Goal: Information Seeking & Learning: Learn about a topic

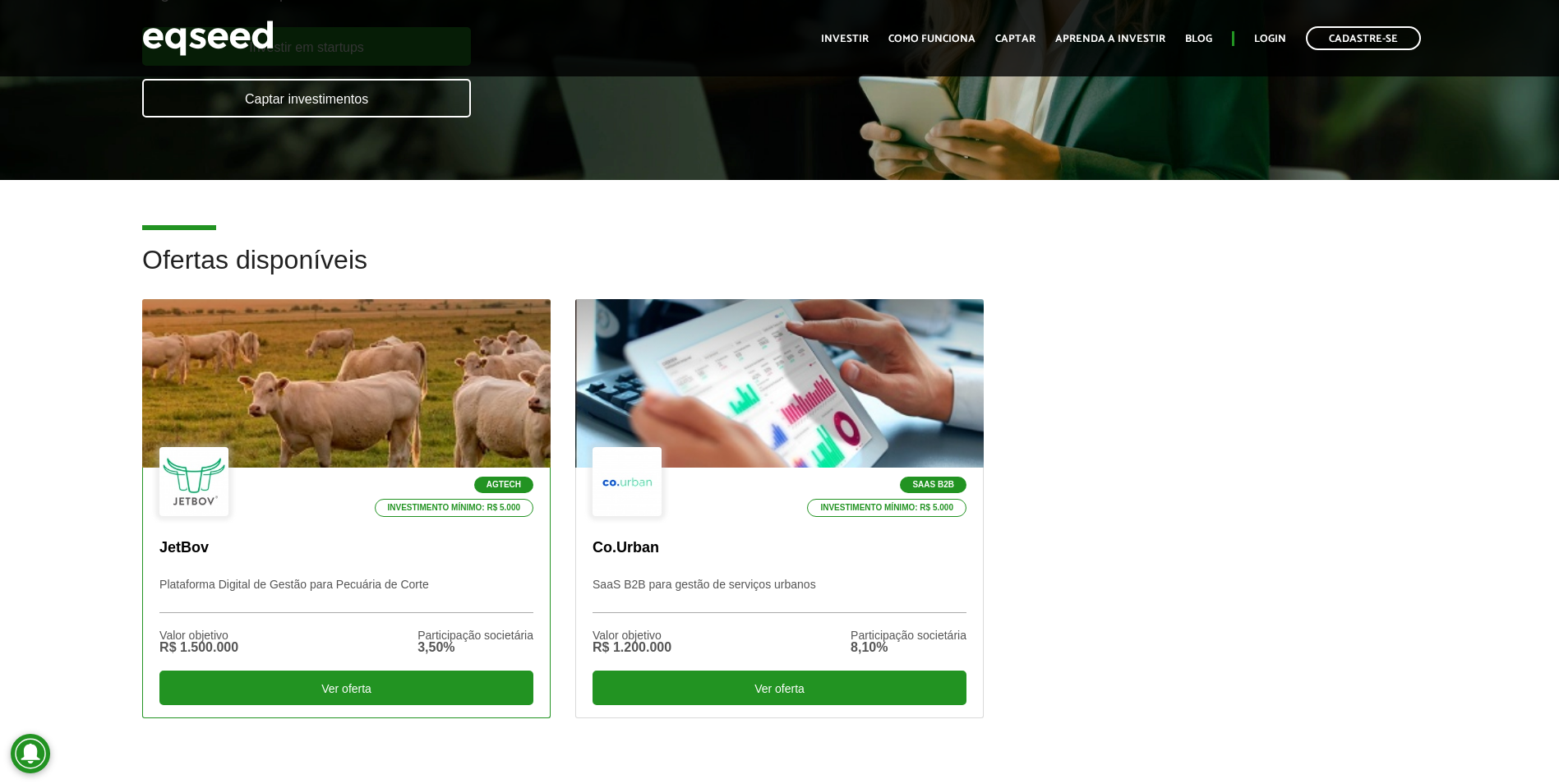
scroll to position [329, 0]
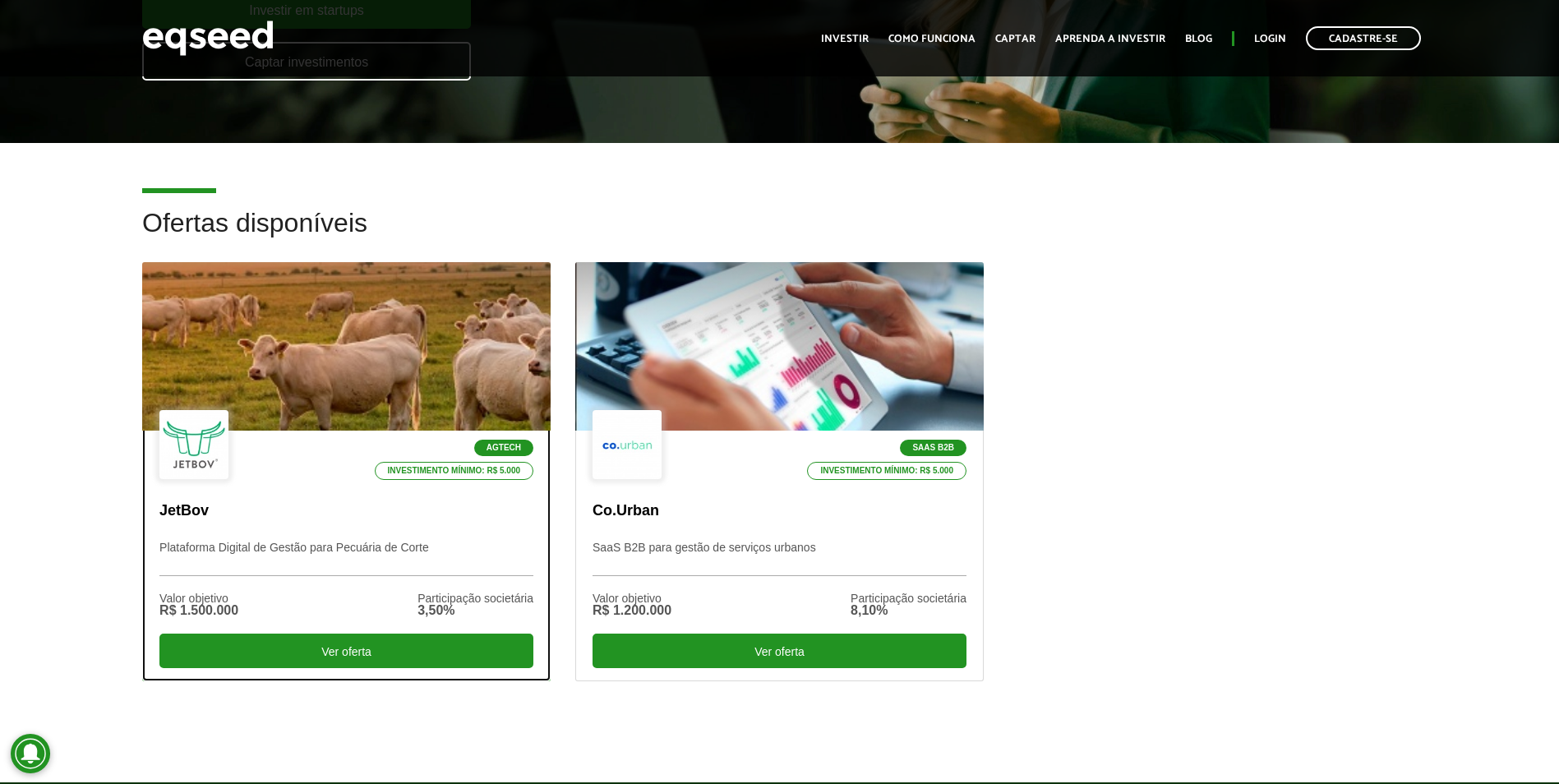
click at [432, 331] on div at bounding box center [346, 346] width 490 height 202
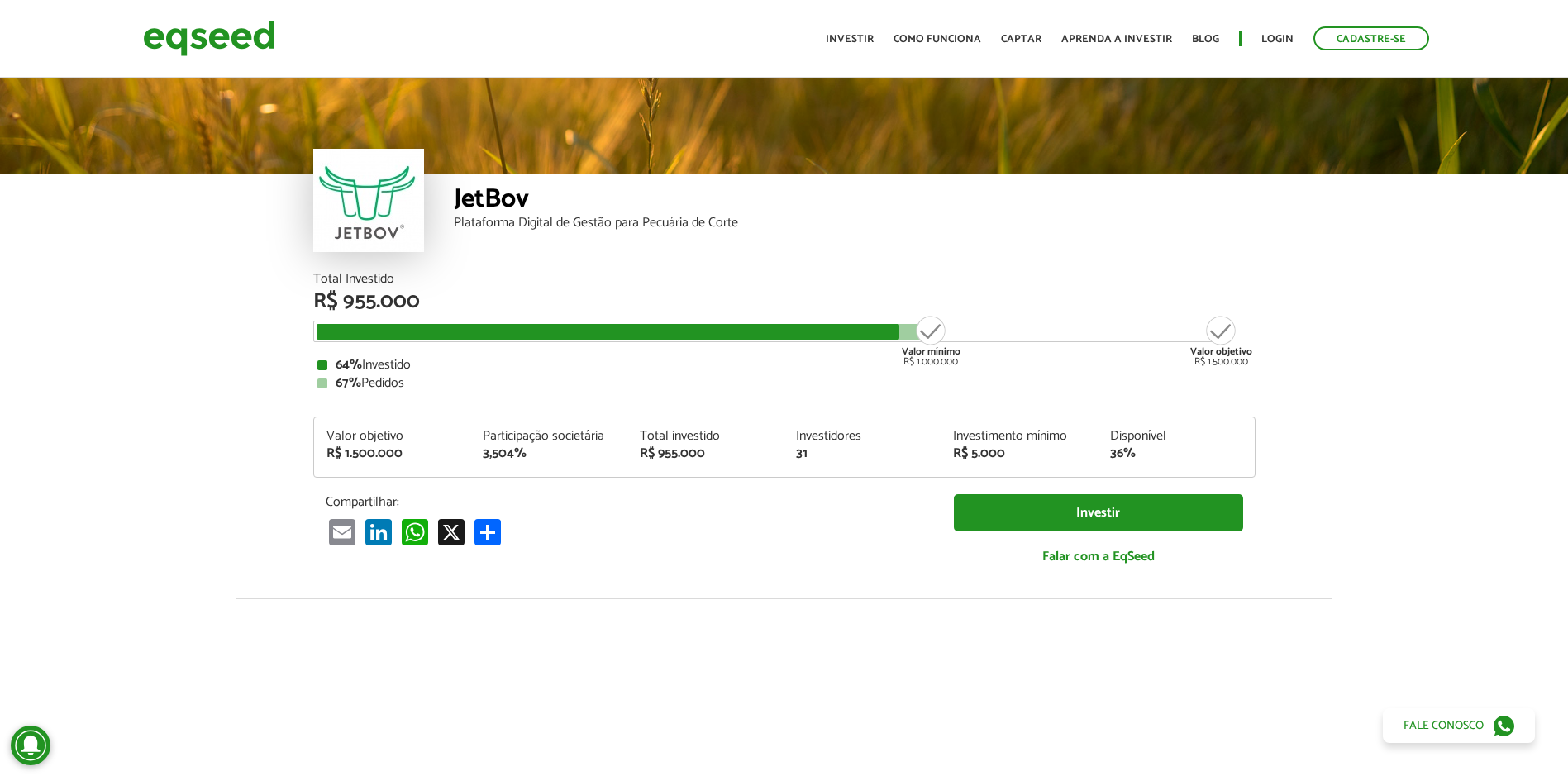
scroll to position [2037, 0]
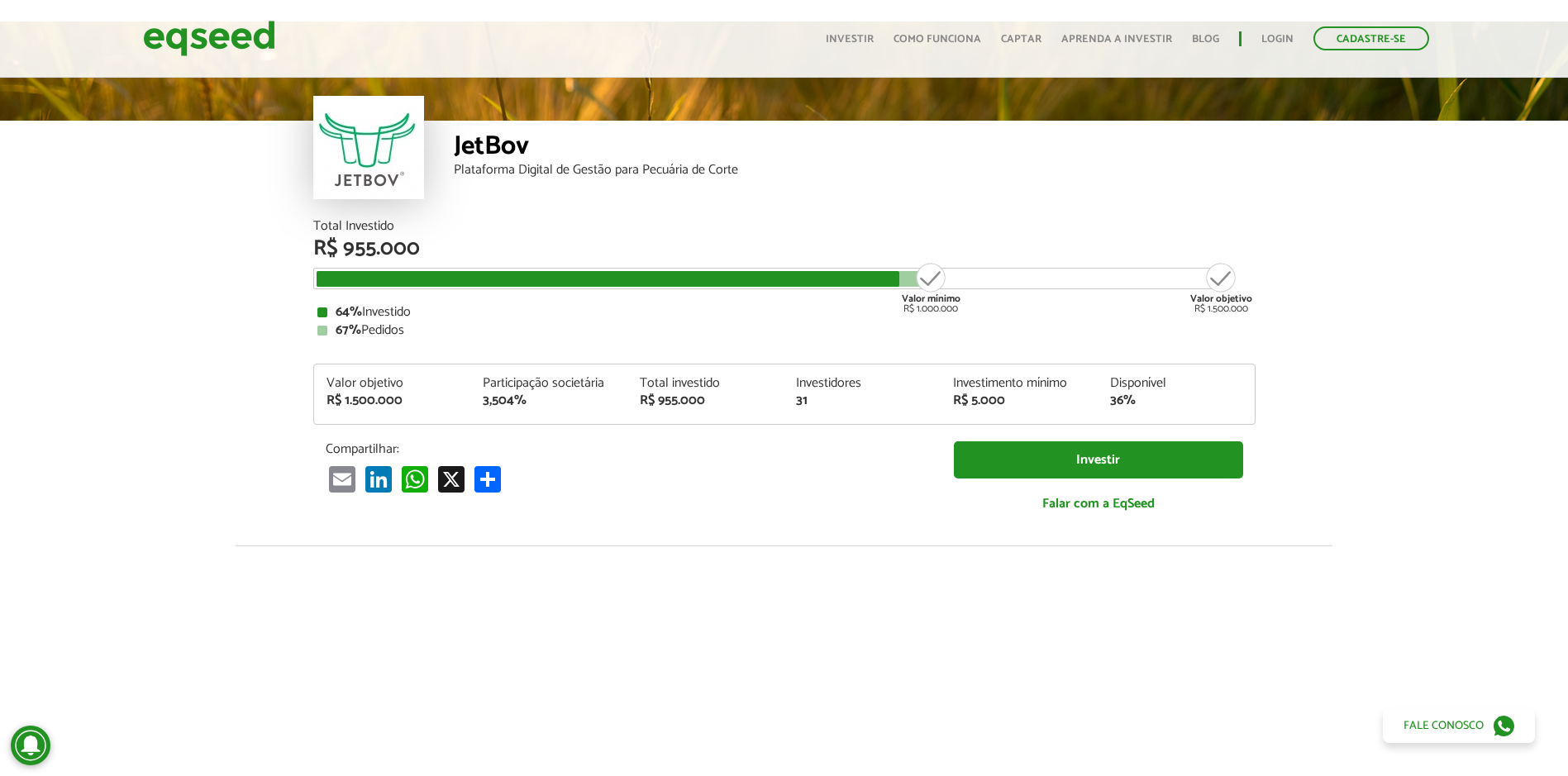
scroll to position [0, 0]
